Goal: Ask a question: Seek information or help from site administrators or community

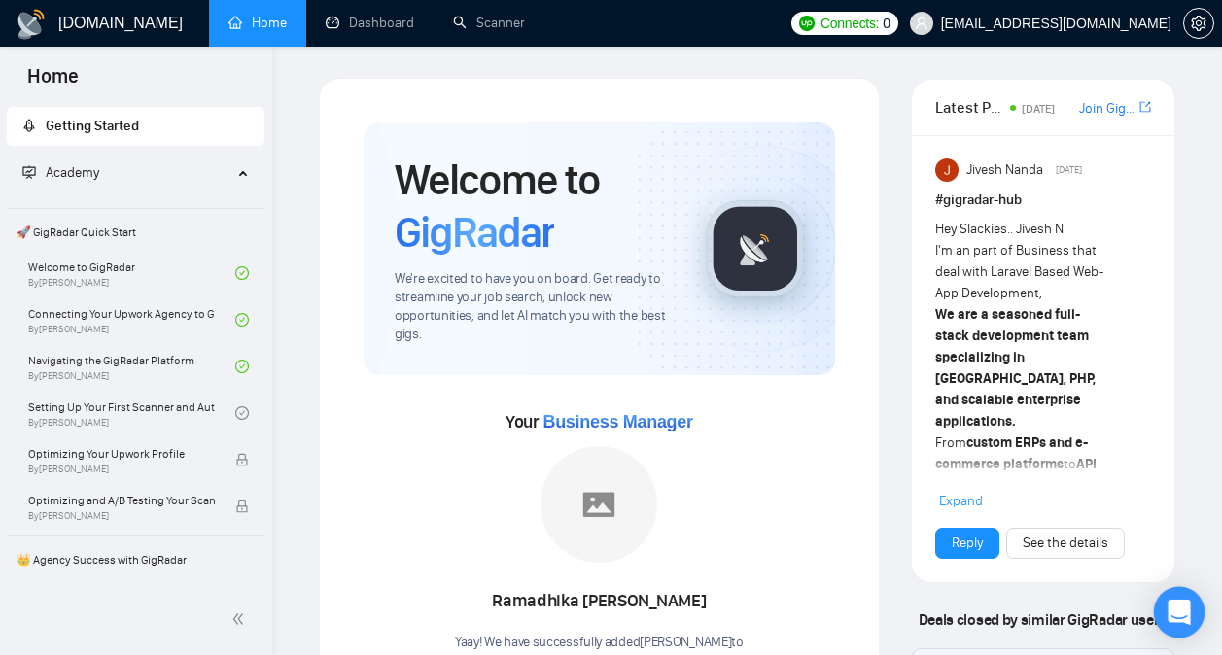
click at [1185, 607] on icon "Open Intercom Messenger" at bounding box center [1179, 612] width 22 height 25
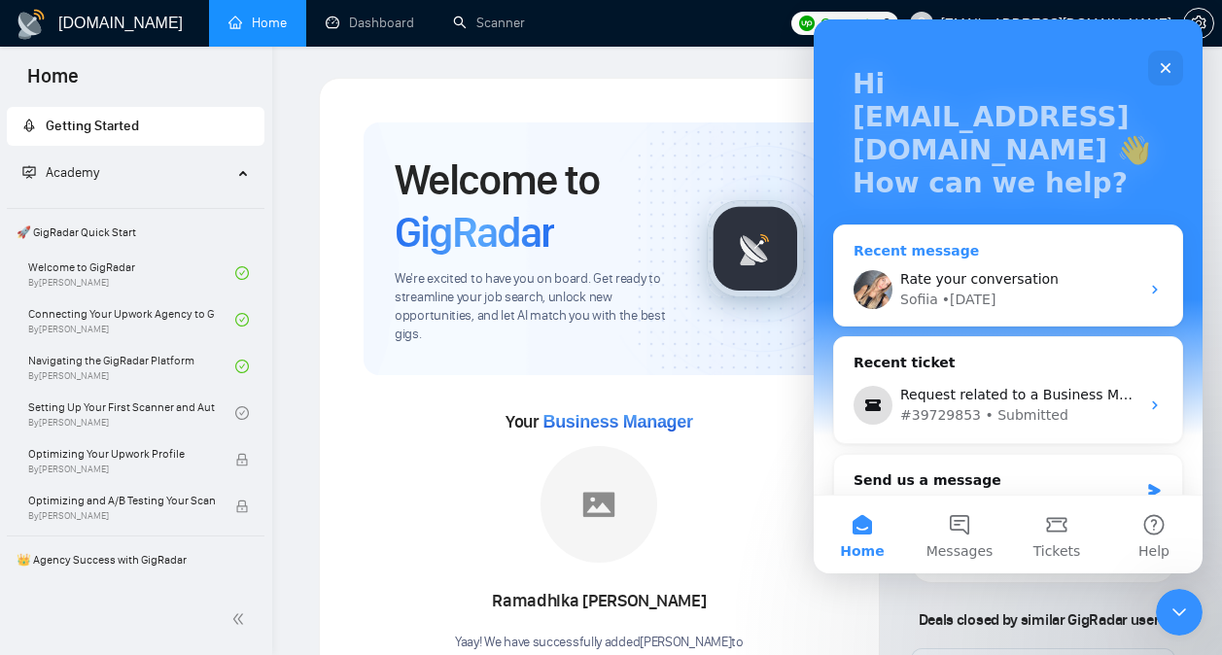
scroll to position [122, 0]
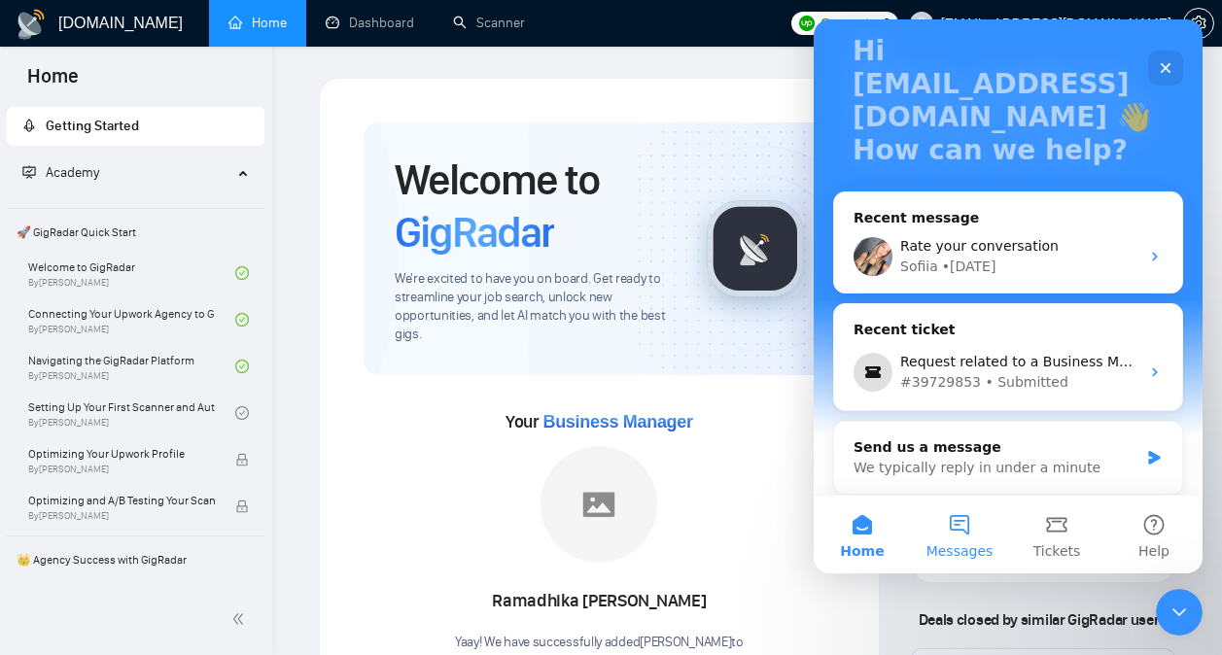
click at [964, 567] on button "Messages" at bounding box center [959, 535] width 97 height 78
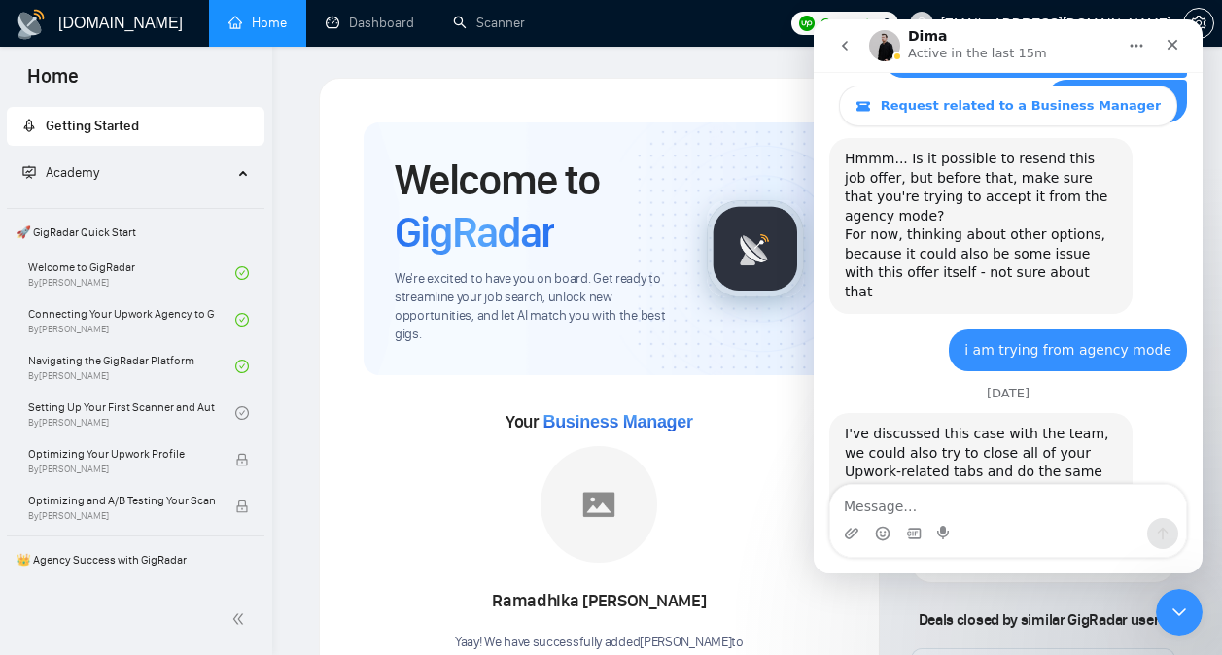
scroll to position [2222, 0]
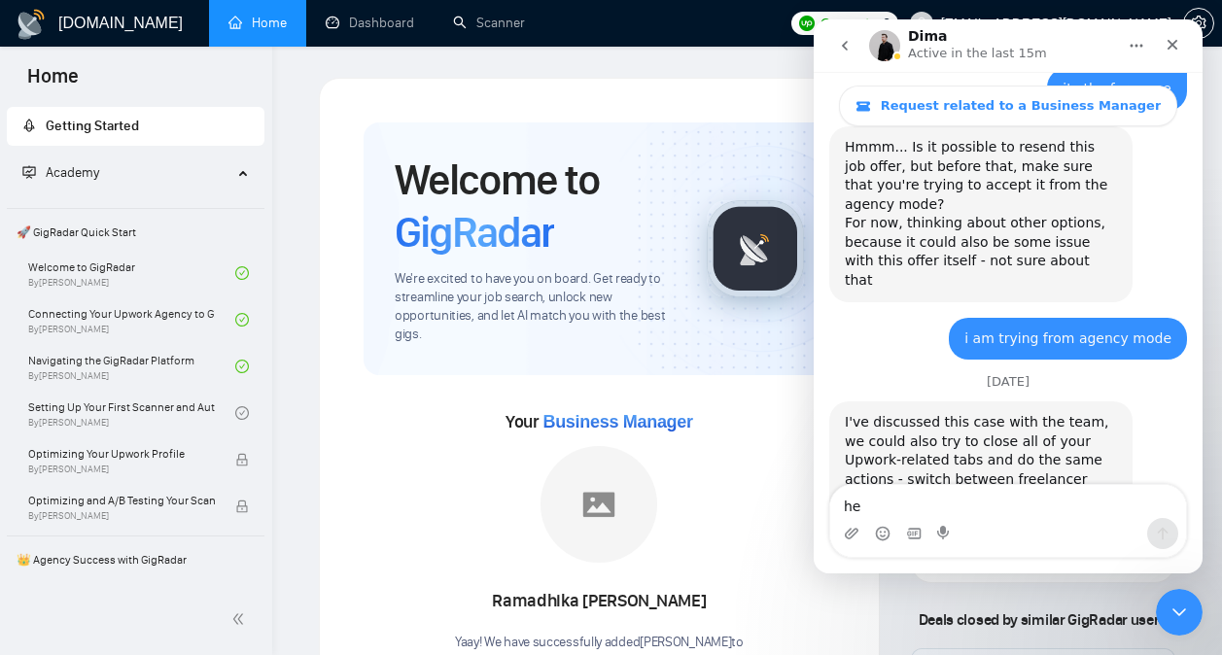
type textarea "hey"
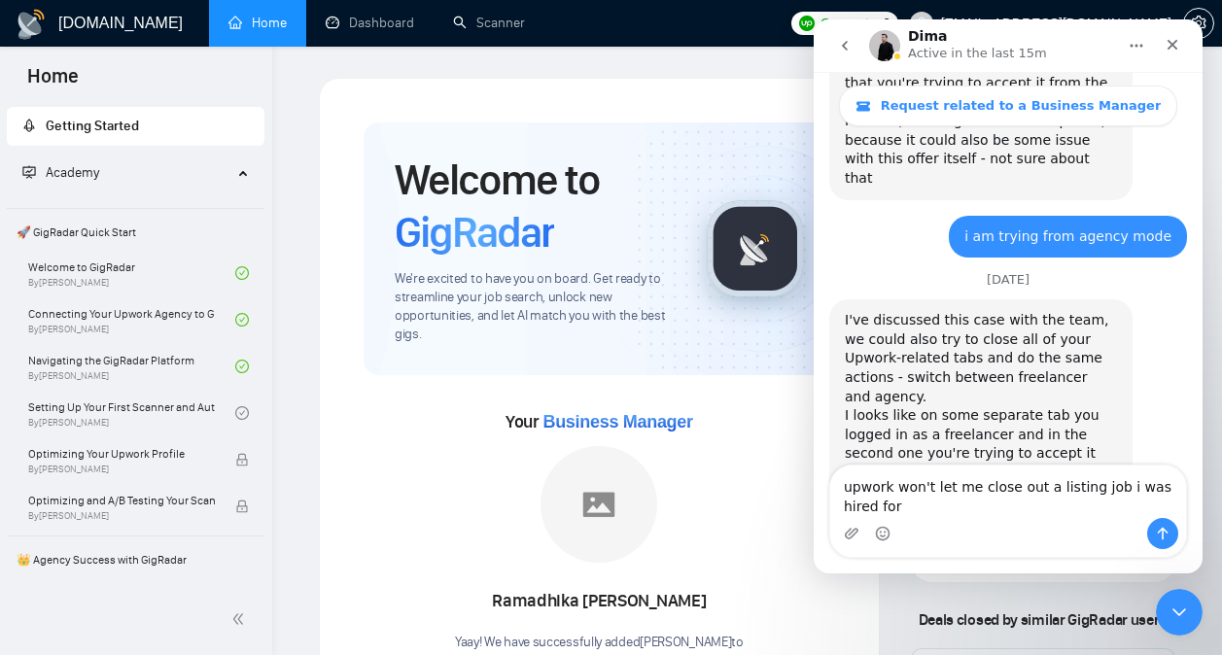
scroll to position [2325, 0]
type textarea "upwork won't let me close out a listing job i was hired for until [DATE]"
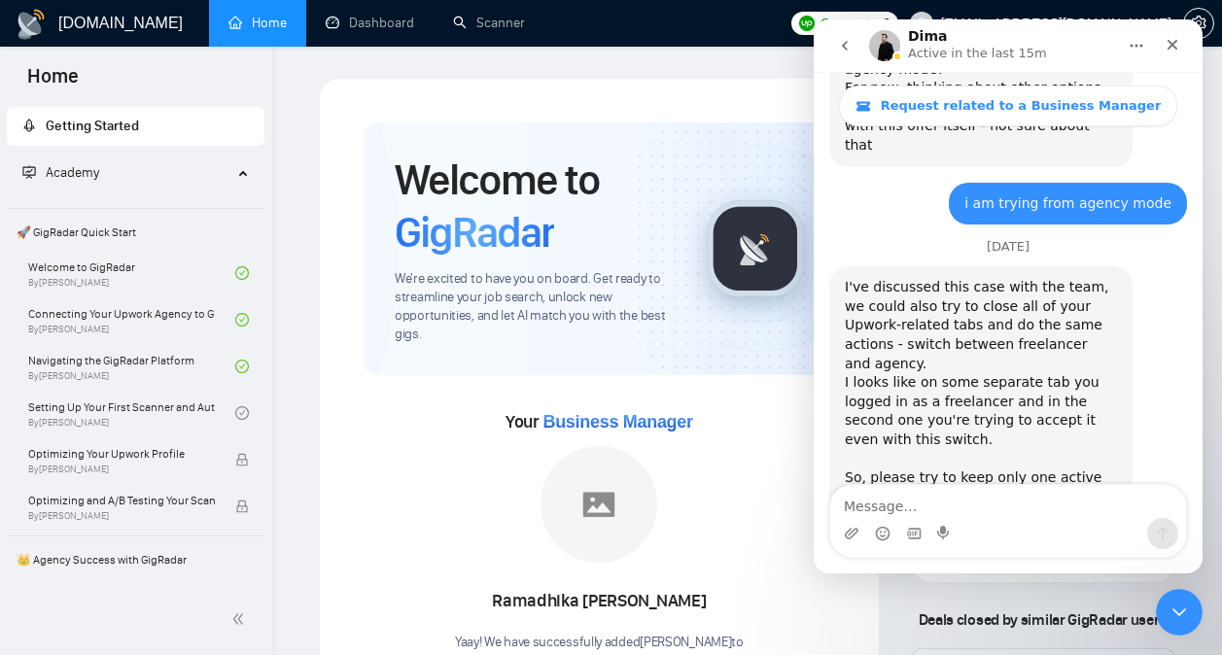
scroll to position [2368, 0]
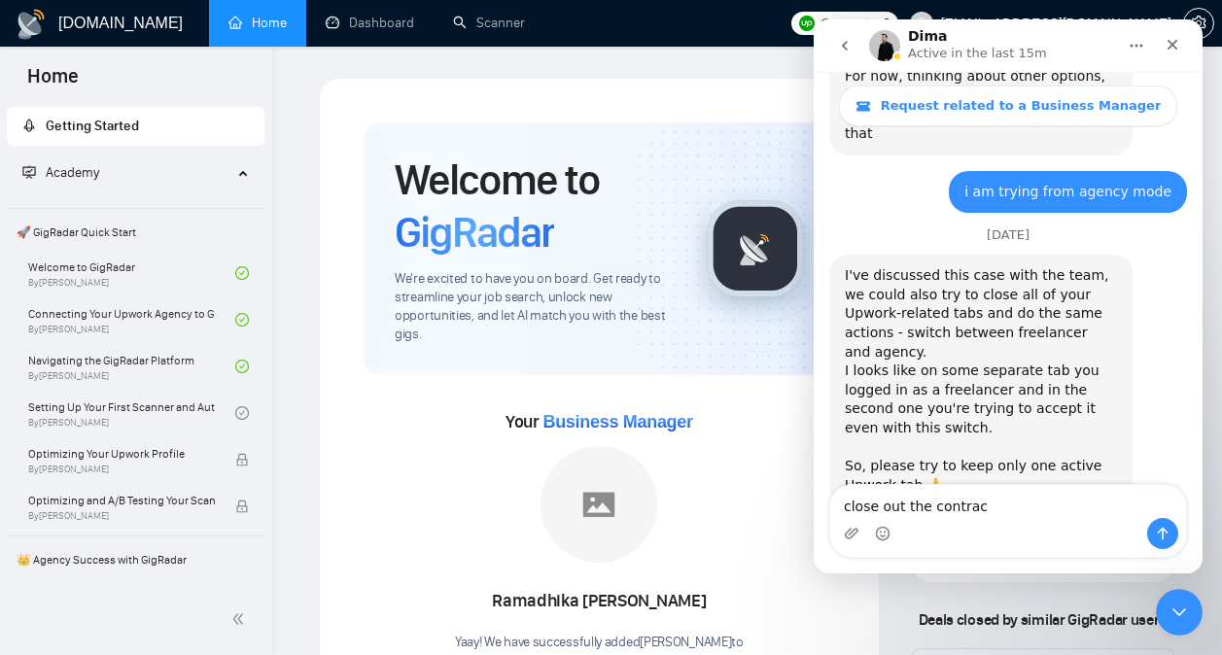
type textarea "close out the contract"
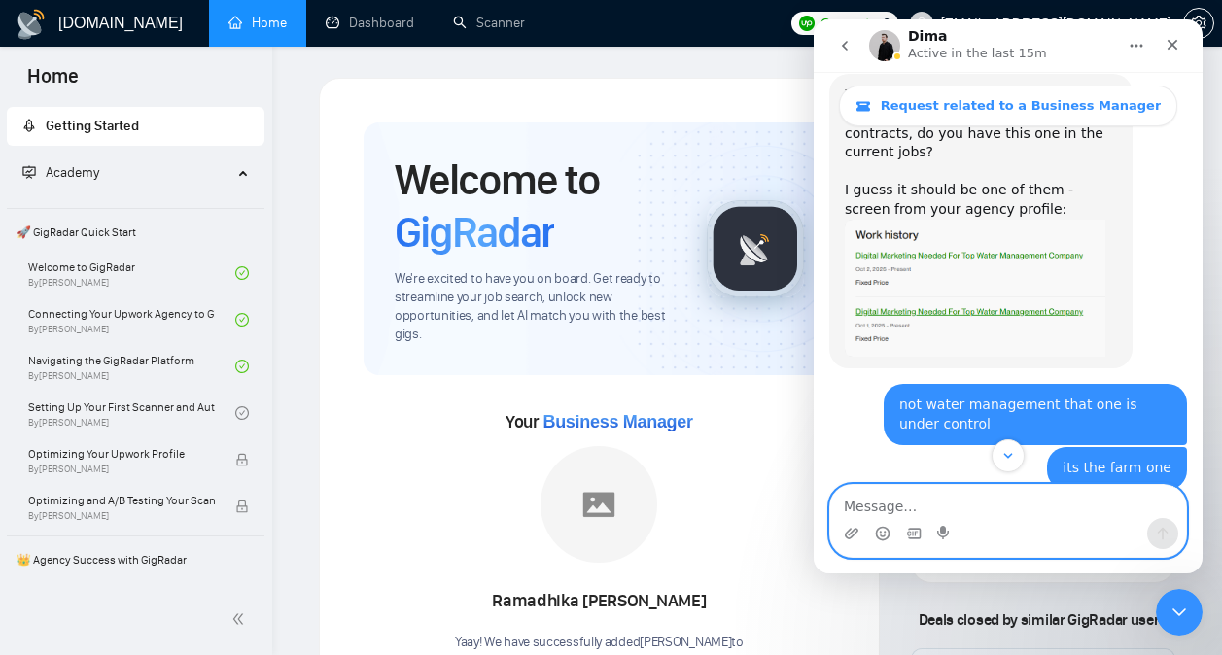
scroll to position [2413, 0]
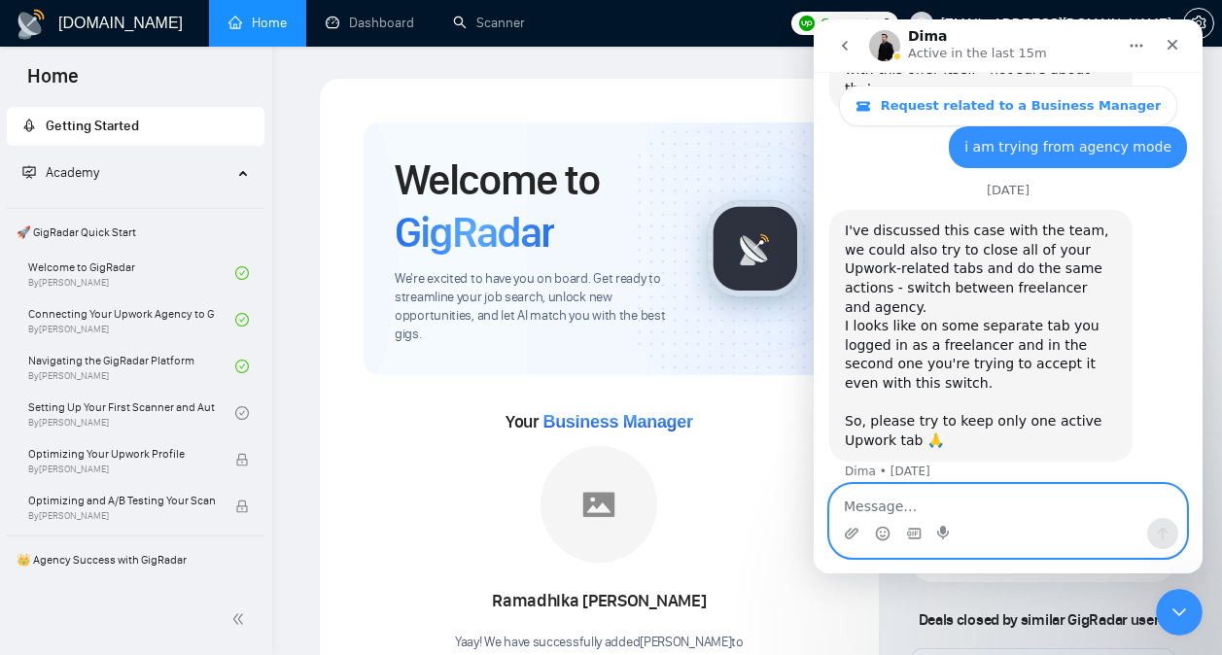
type textarea "*"
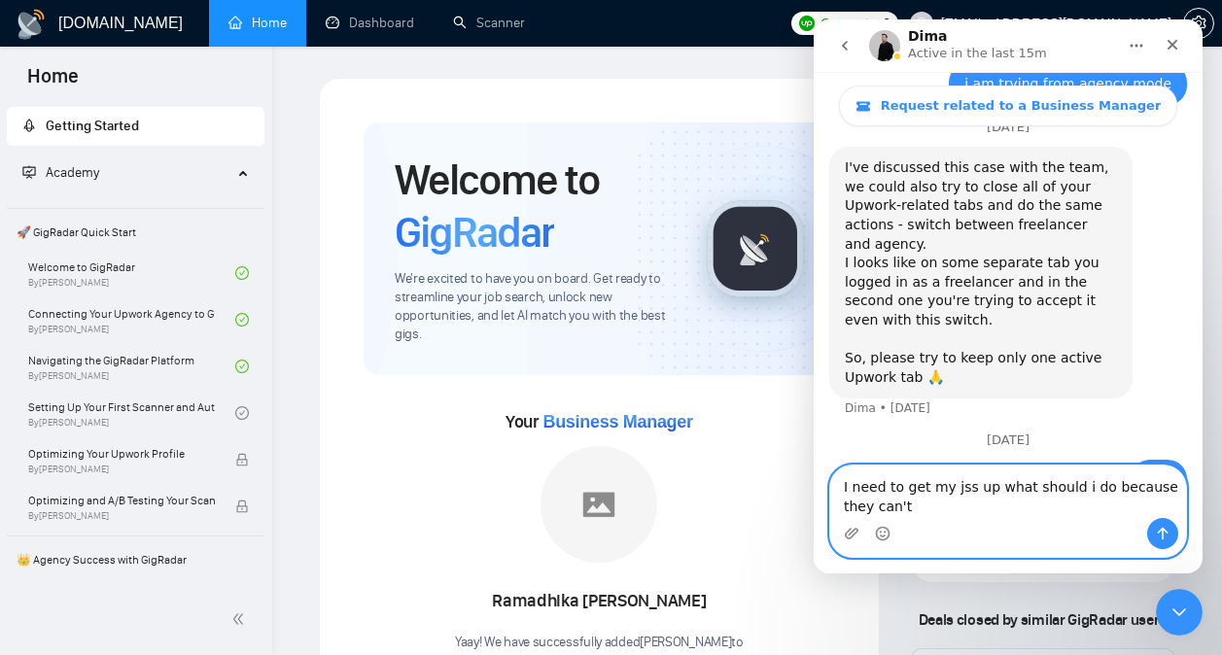
scroll to position [2477, 0]
type textarea "I need to get my jss up what should i do because they can't give me a review un…"
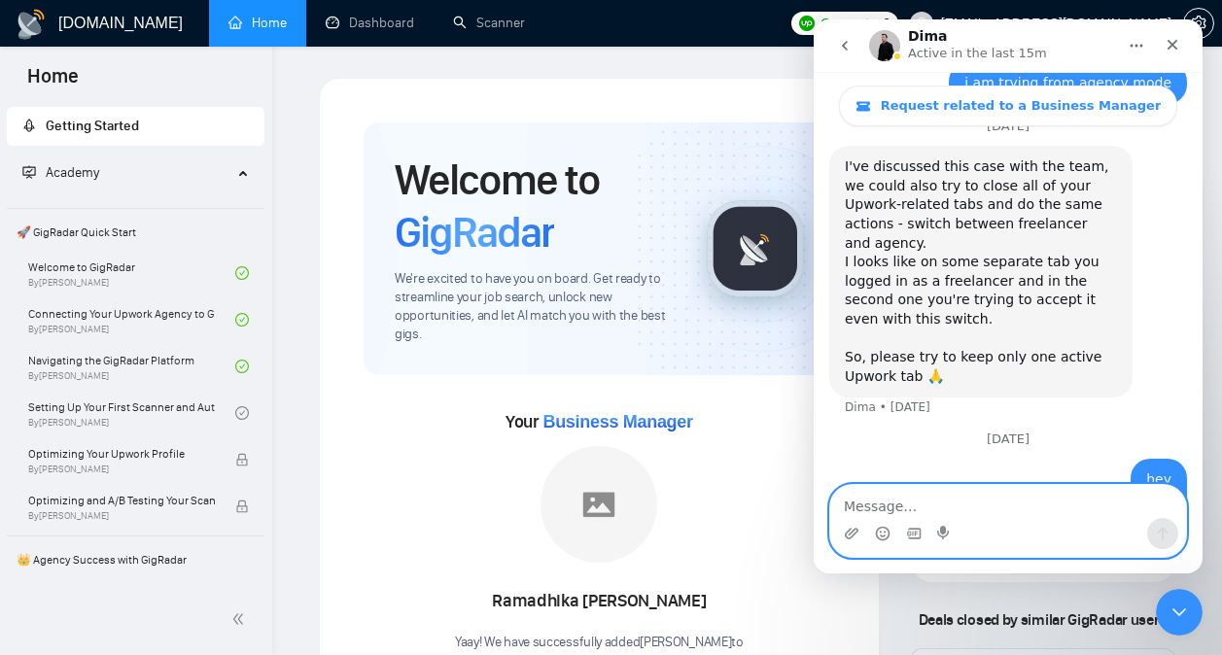
scroll to position [2539, 0]
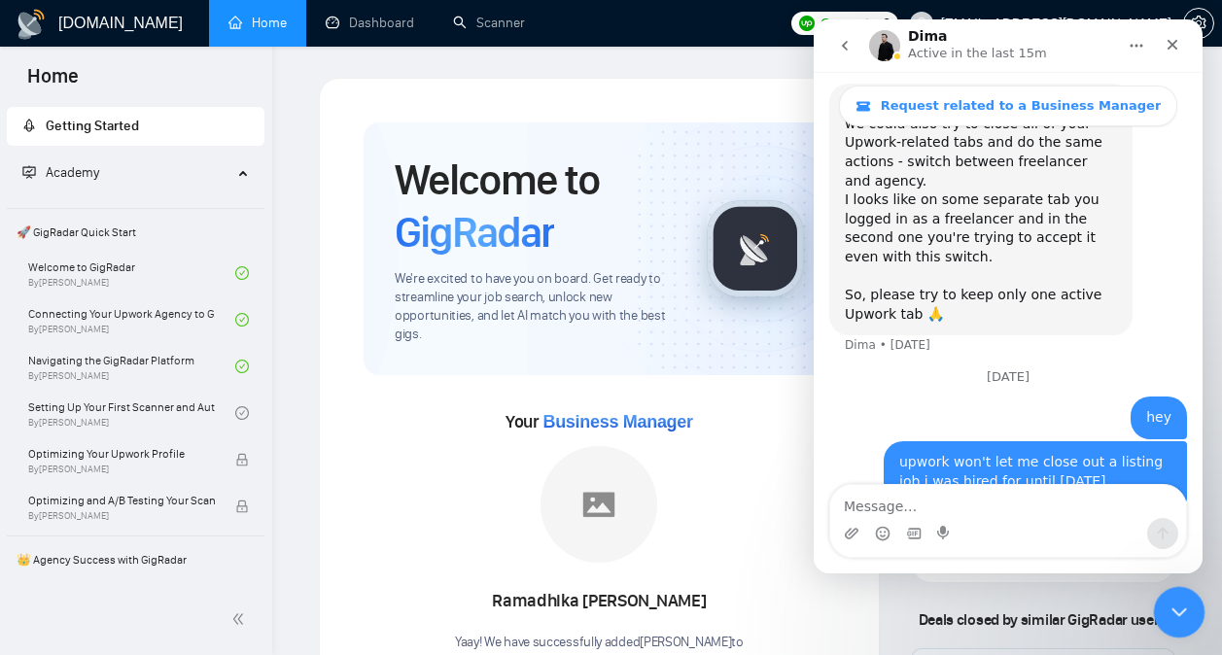
click at [1171, 600] on icon "Close Intercom Messenger" at bounding box center [1176, 609] width 23 height 23
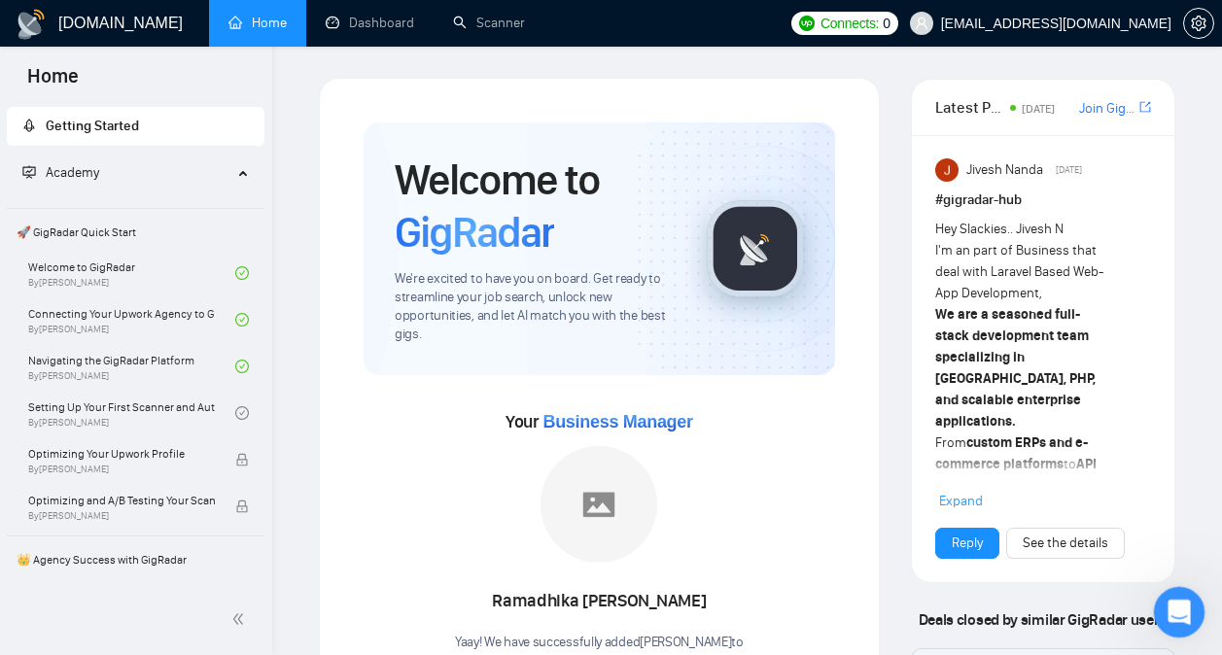
drag, startPoint x: 2312, startPoint y: 1184, endPoint x: 1178, endPoint y: 607, distance: 1272.2
click at [1178, 607] on icon "Open Intercom Messenger" at bounding box center [1177, 610] width 32 height 32
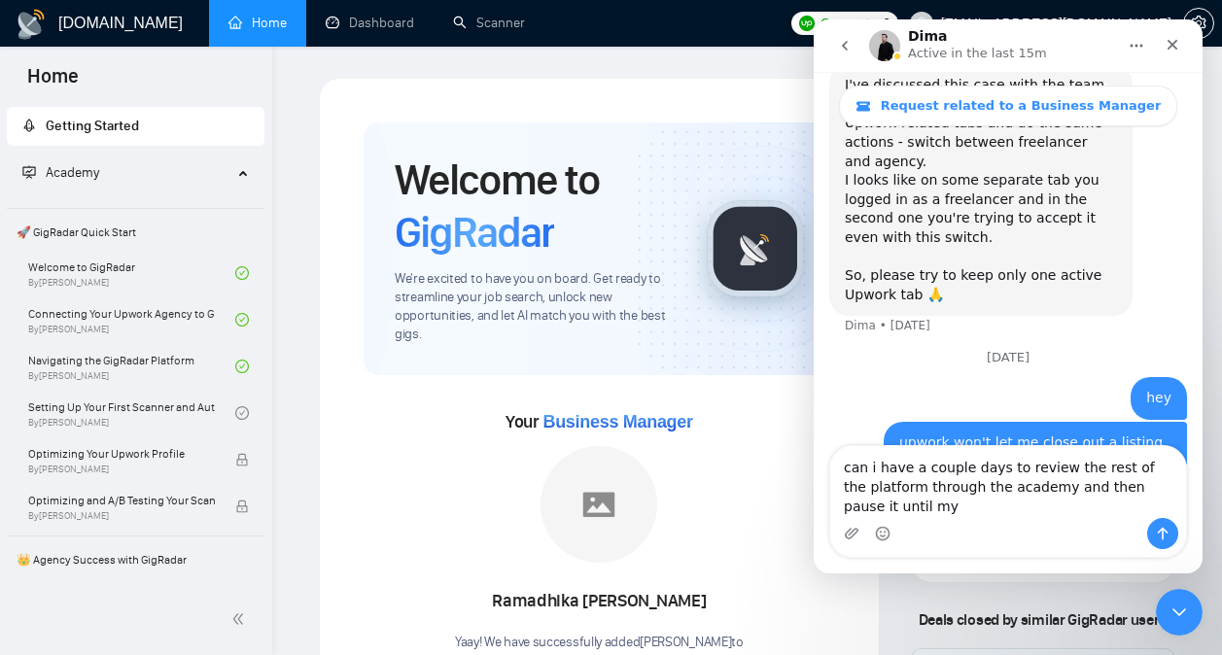
scroll to position [2578, 0]
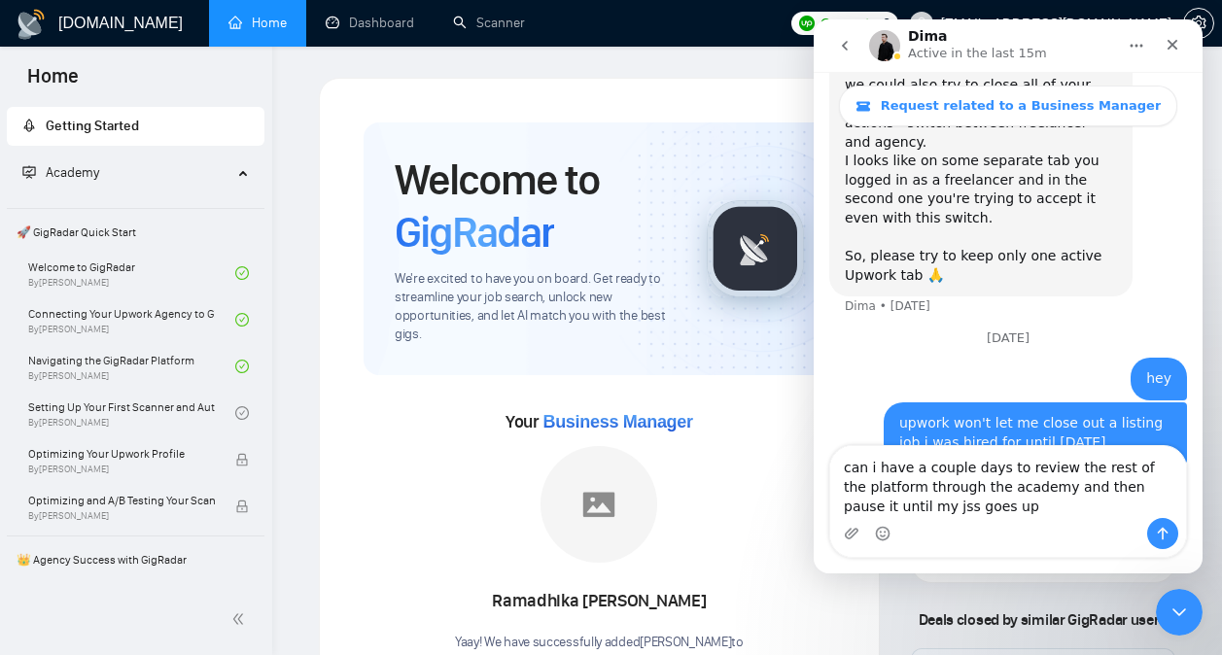
type textarea "can i have a couple days to review the rest of the platform through the academy…"
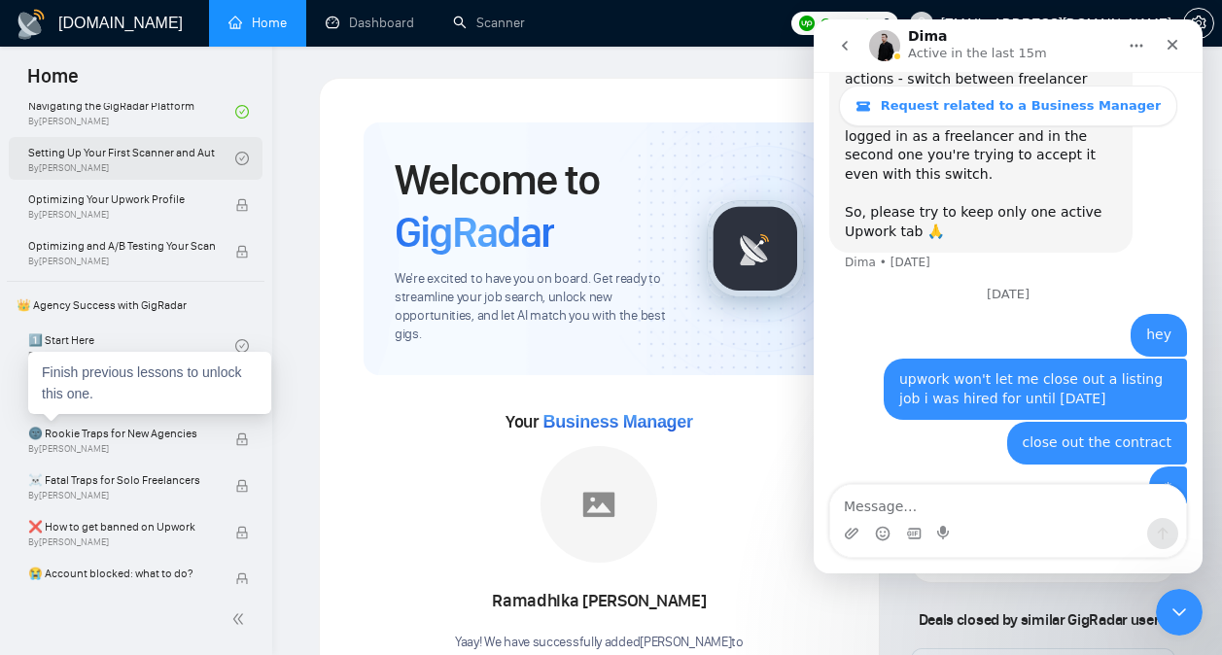
scroll to position [256, 0]
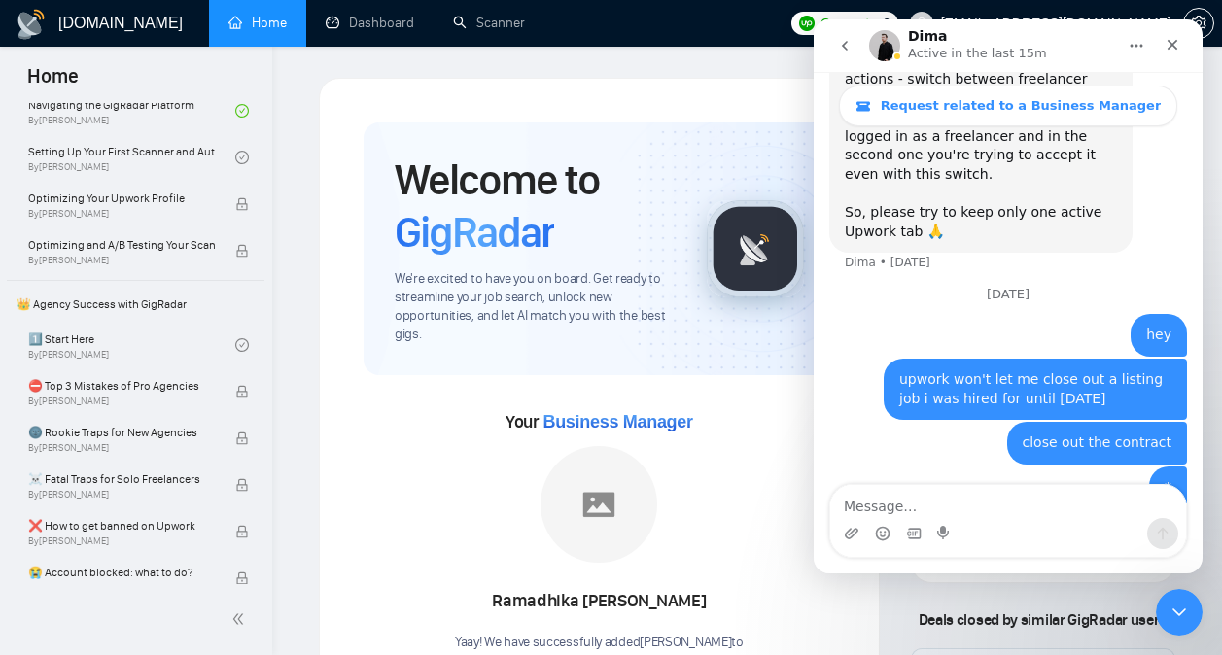
click at [983, 503] on textarea "Message…" at bounding box center [1008, 501] width 356 height 33
type textarea "like 3 to 5 days"
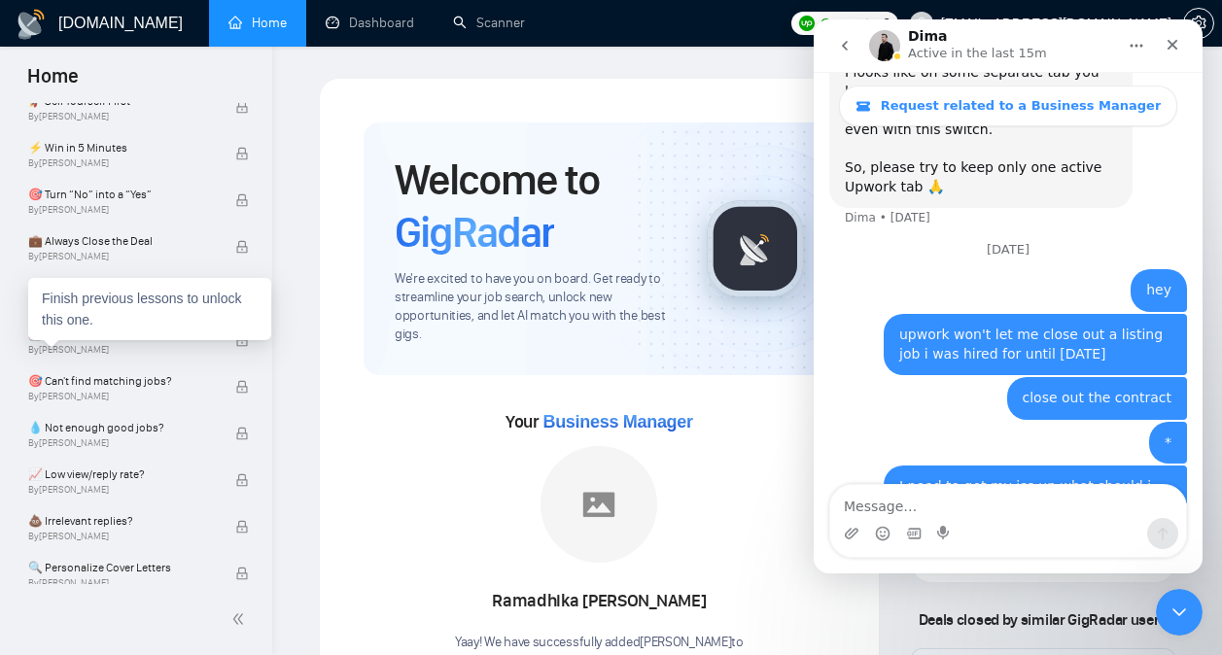
scroll to position [875, 0]
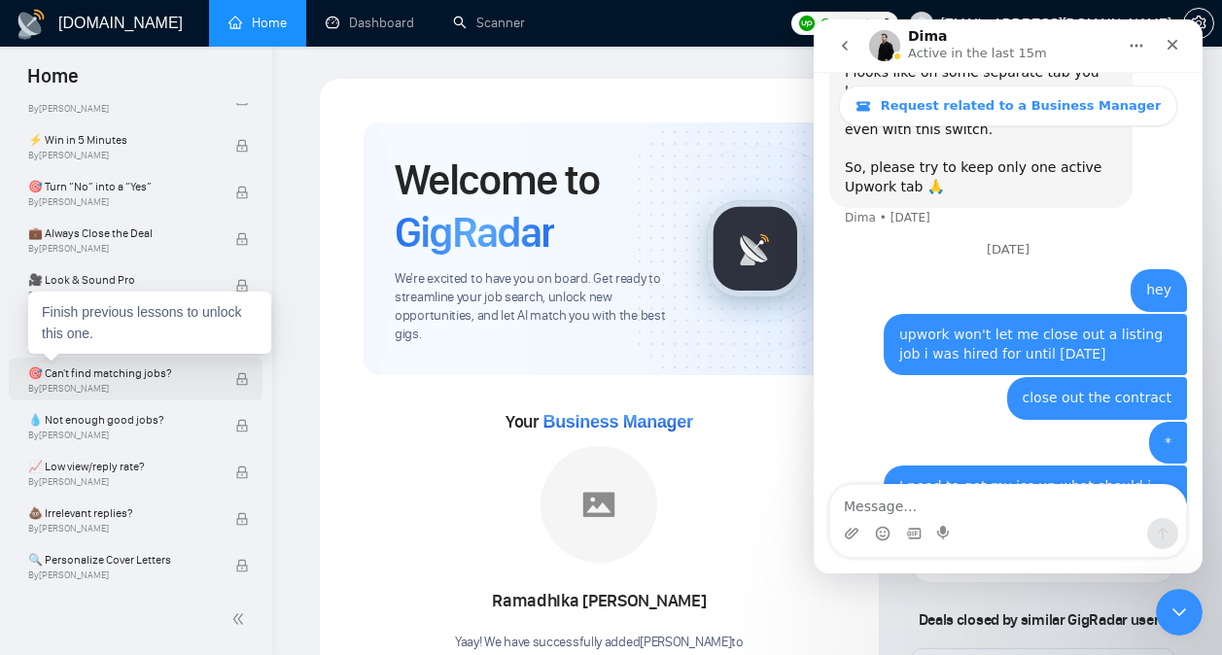
click at [139, 385] on span "By [PERSON_NAME]" at bounding box center [121, 389] width 187 height 12
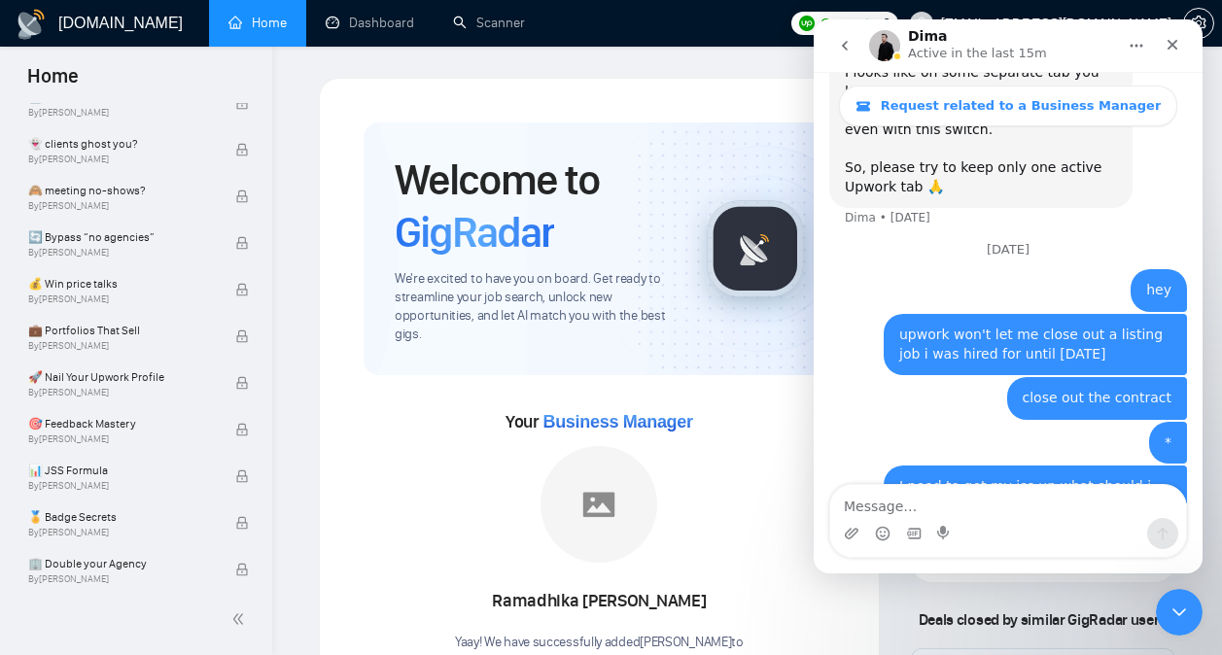
scroll to position [1485, 0]
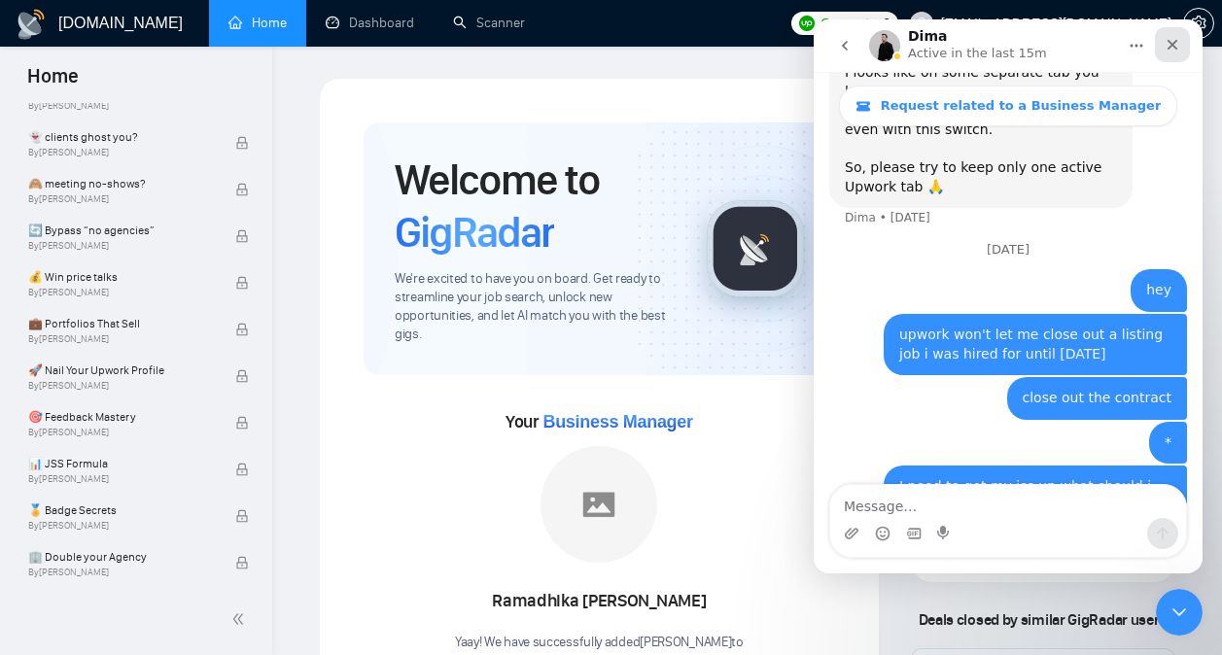
click at [1170, 43] on icon "Close" at bounding box center [1173, 45] width 11 height 11
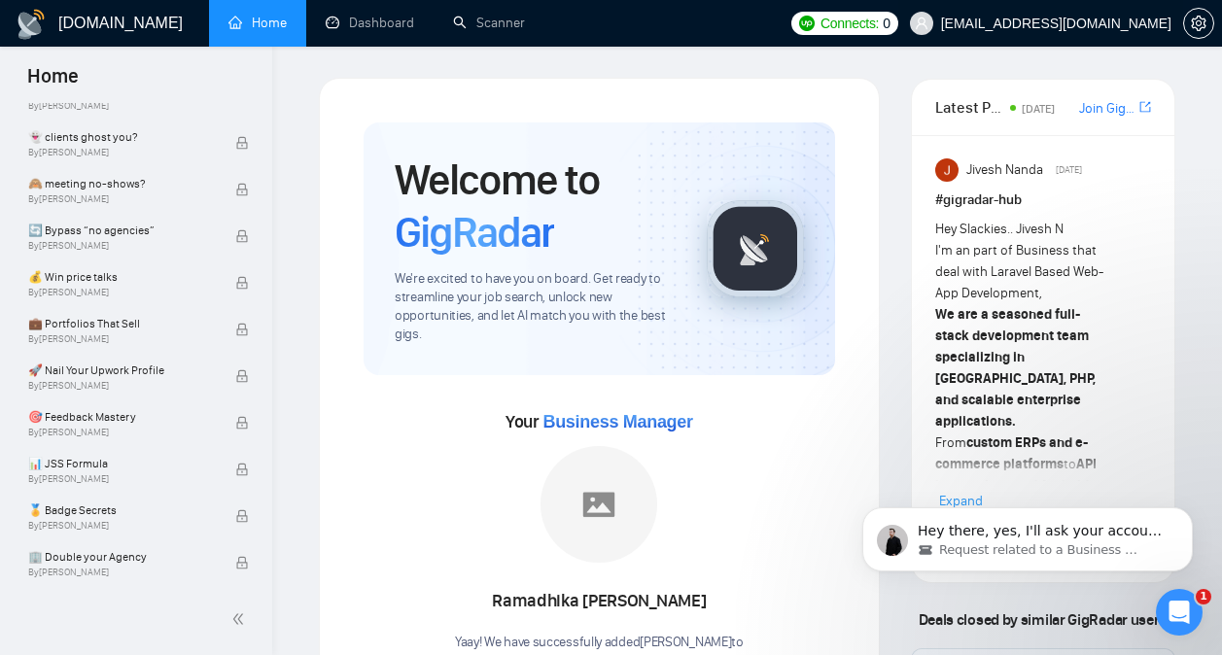
scroll to position [2763, 0]
click at [1064, 528] on span "Hey there, yes, I'll ask your account manager and she will extend your subscrip…" at bounding box center [1040, 550] width 244 height 54
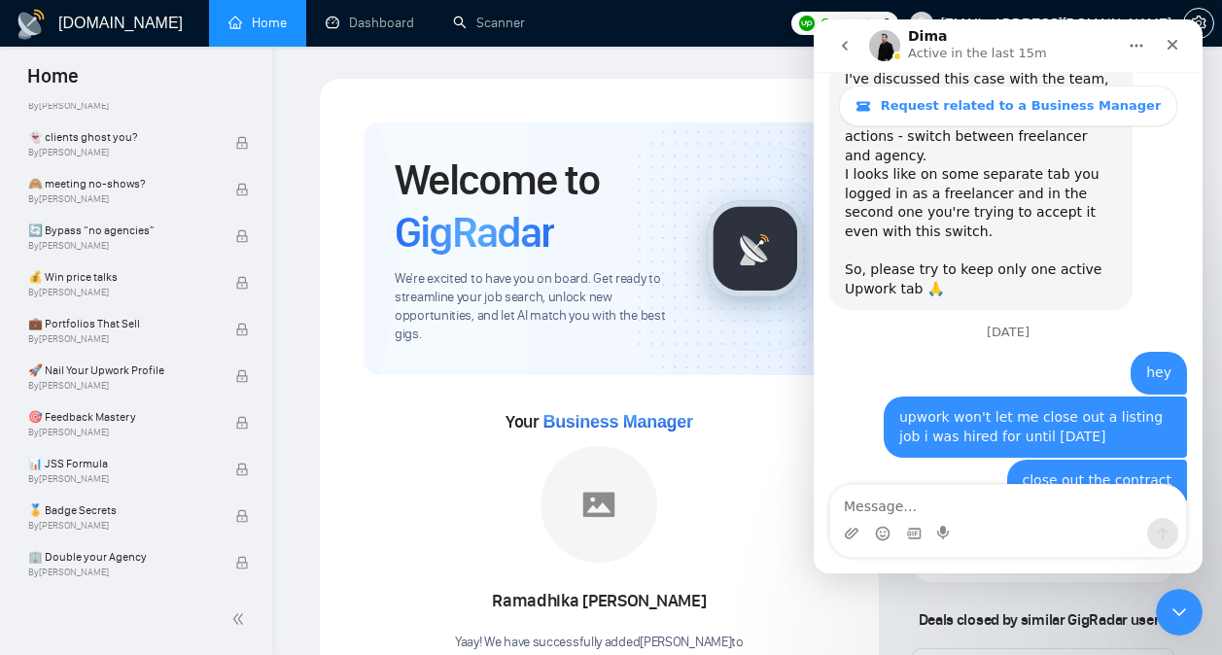
scroll to position [2795, 0]
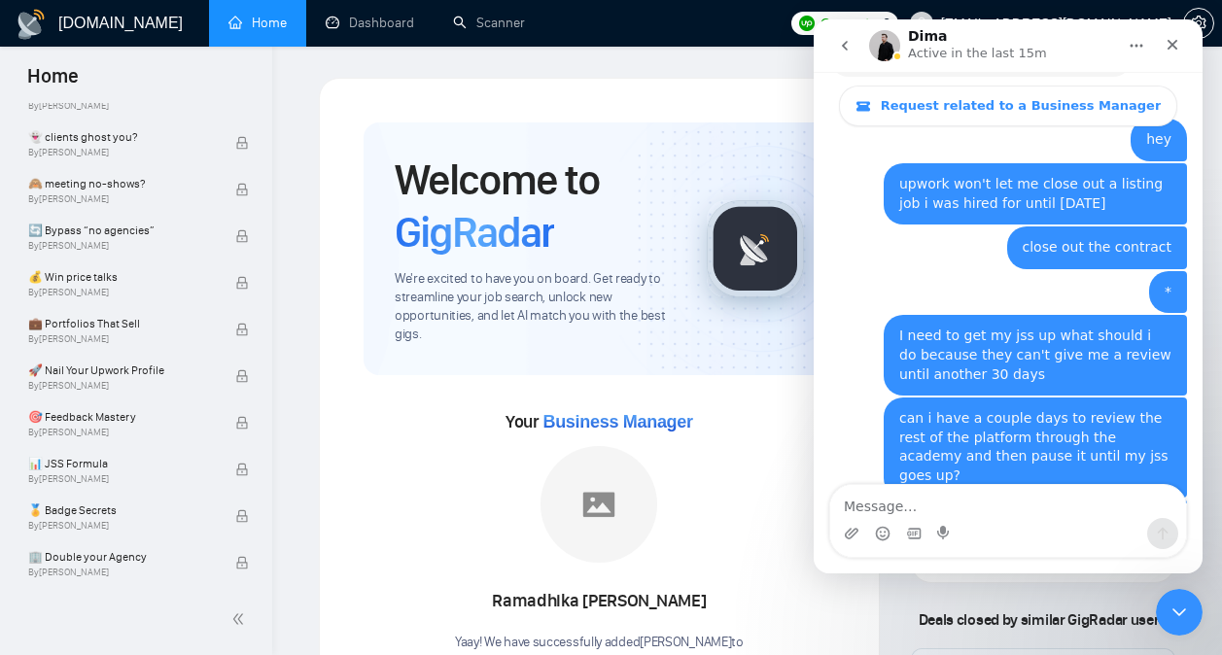
click at [1021, 510] on textarea "Message…" at bounding box center [1008, 501] width 356 height 33
type textarea "sorry what will happen boss"
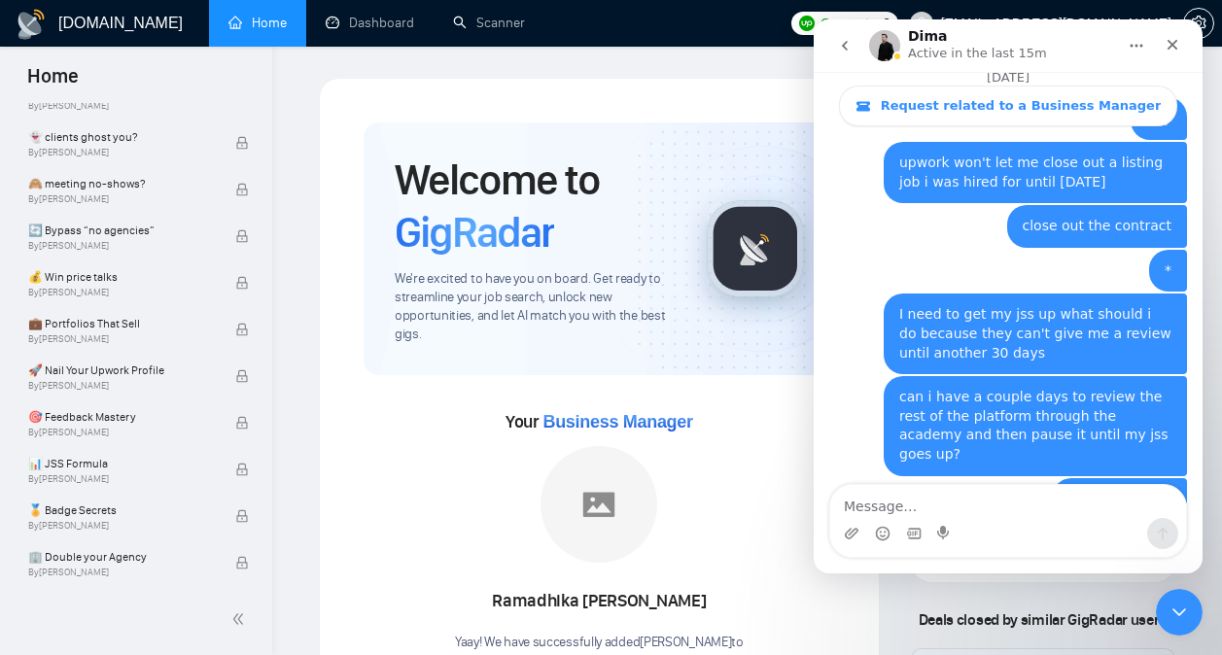
scroll to position [2820, 0]
